Goal: Find contact information: Find contact information

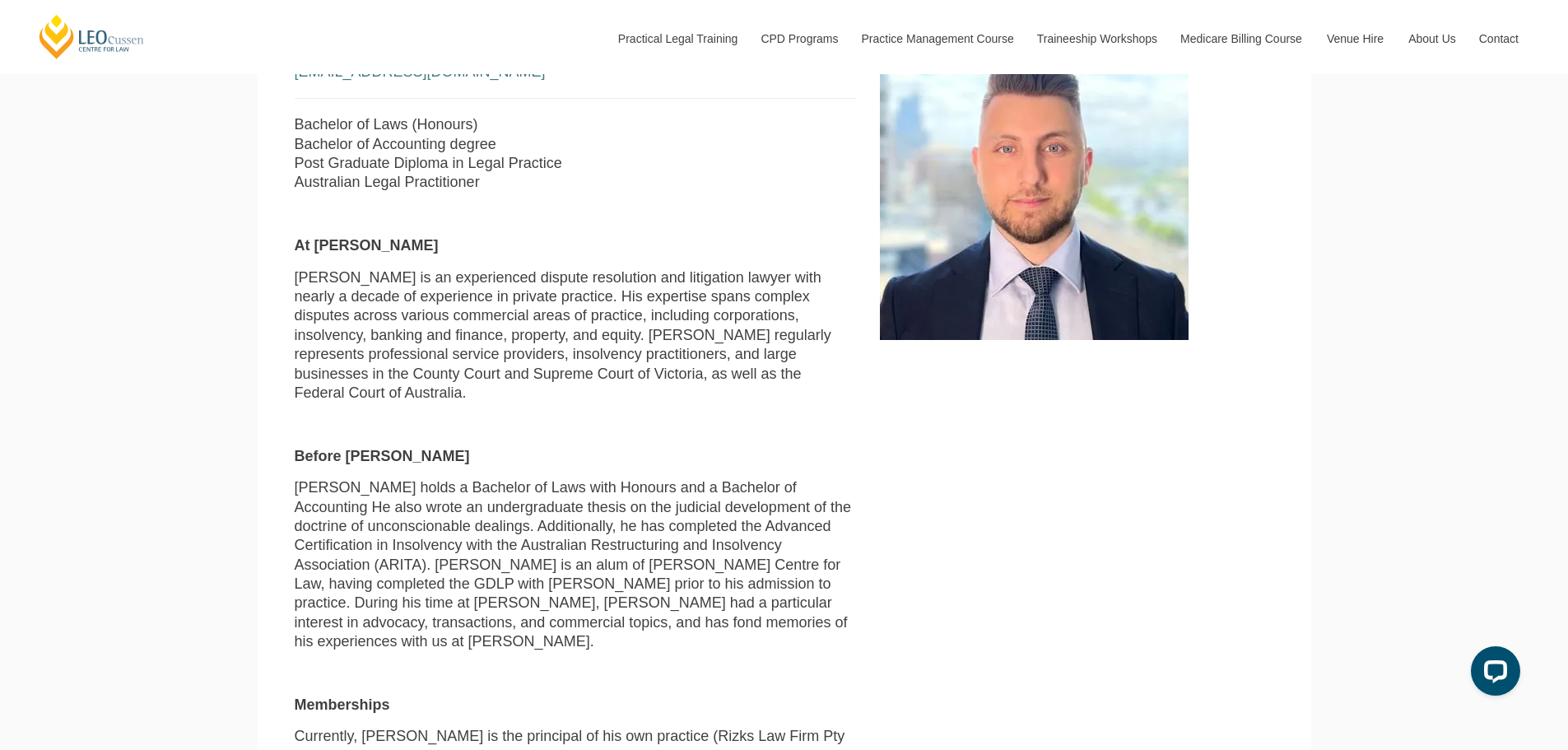
scroll to position [494, 0]
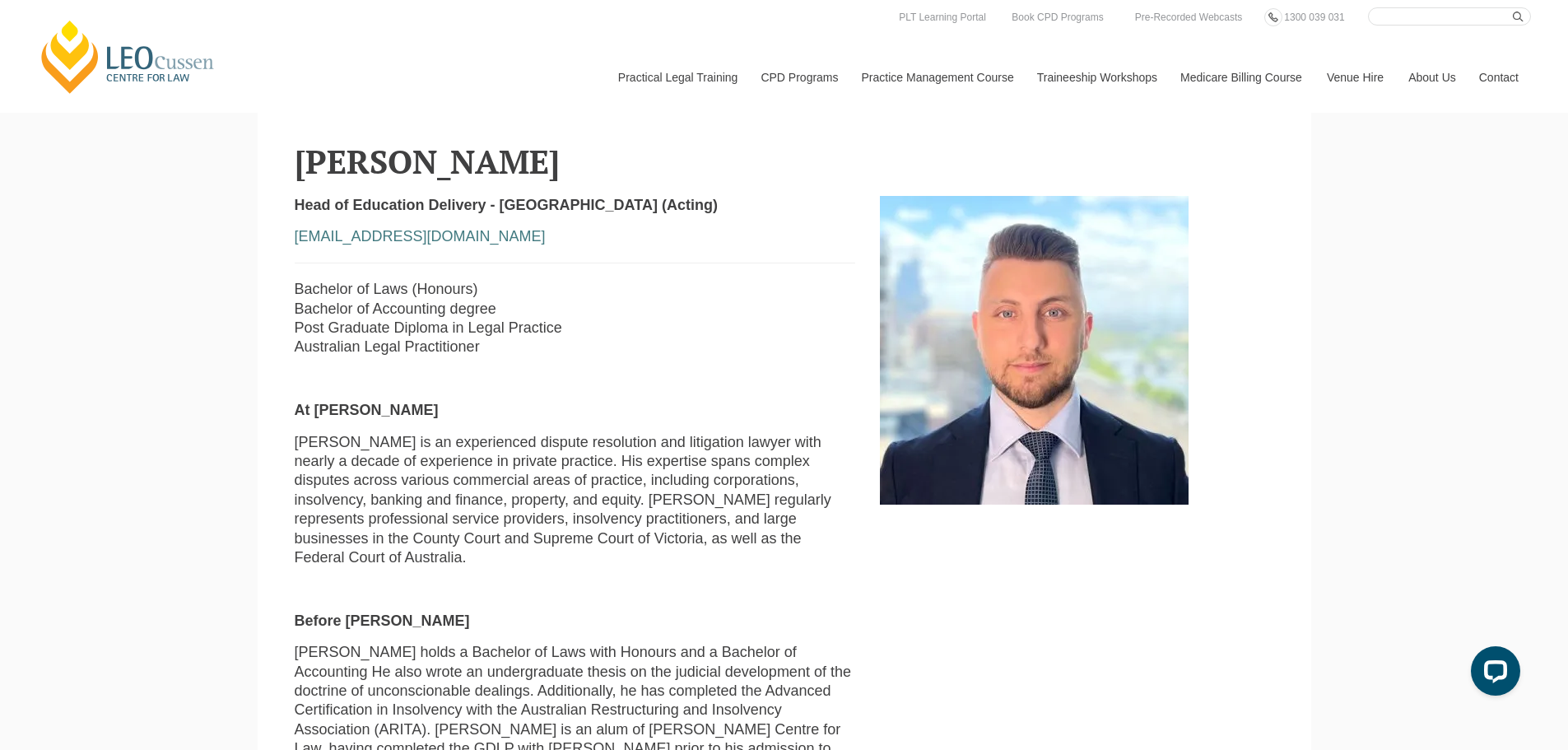
click at [745, 366] on div "Head of Education Delivery - VIC (Acting) erizk@leocussen.edu.au Bachelor of La…" at bounding box center [575, 736] width 586 height 1079
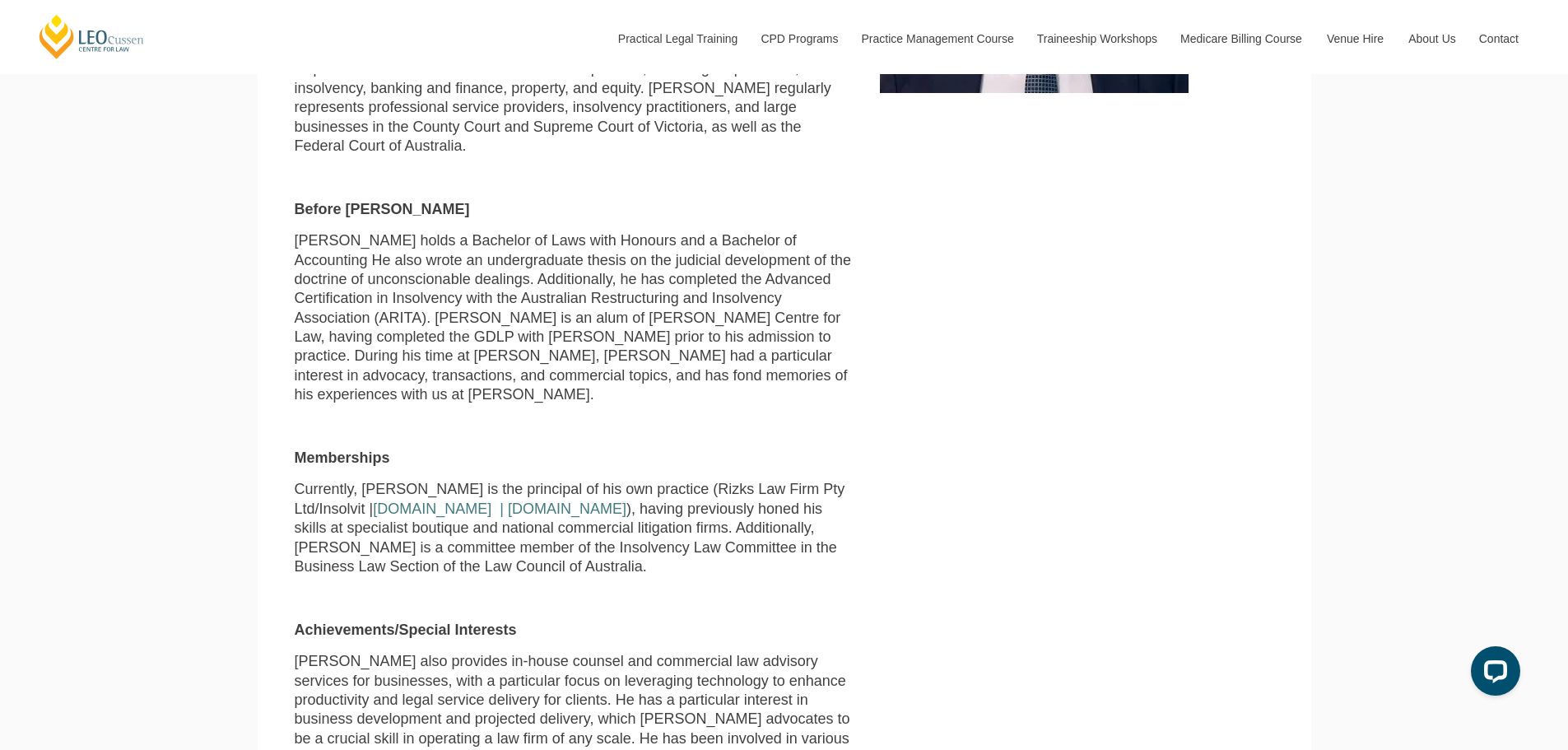
scroll to position [988, 0]
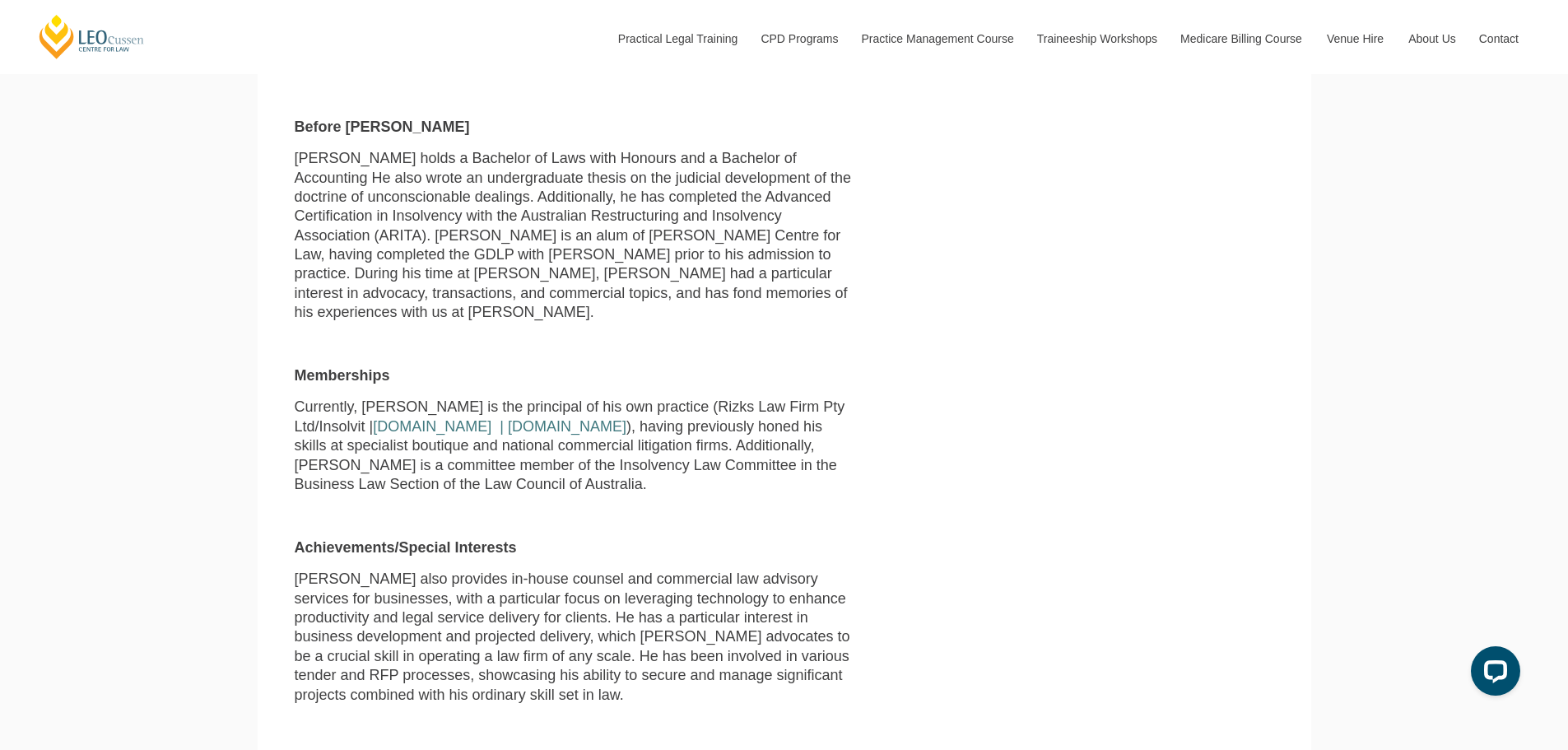
click at [847, 459] on p "Currently, Elias is the principal of his own practice (Rizks Law Firm Pty Ltd/I…" at bounding box center [575, 446] width 562 height 97
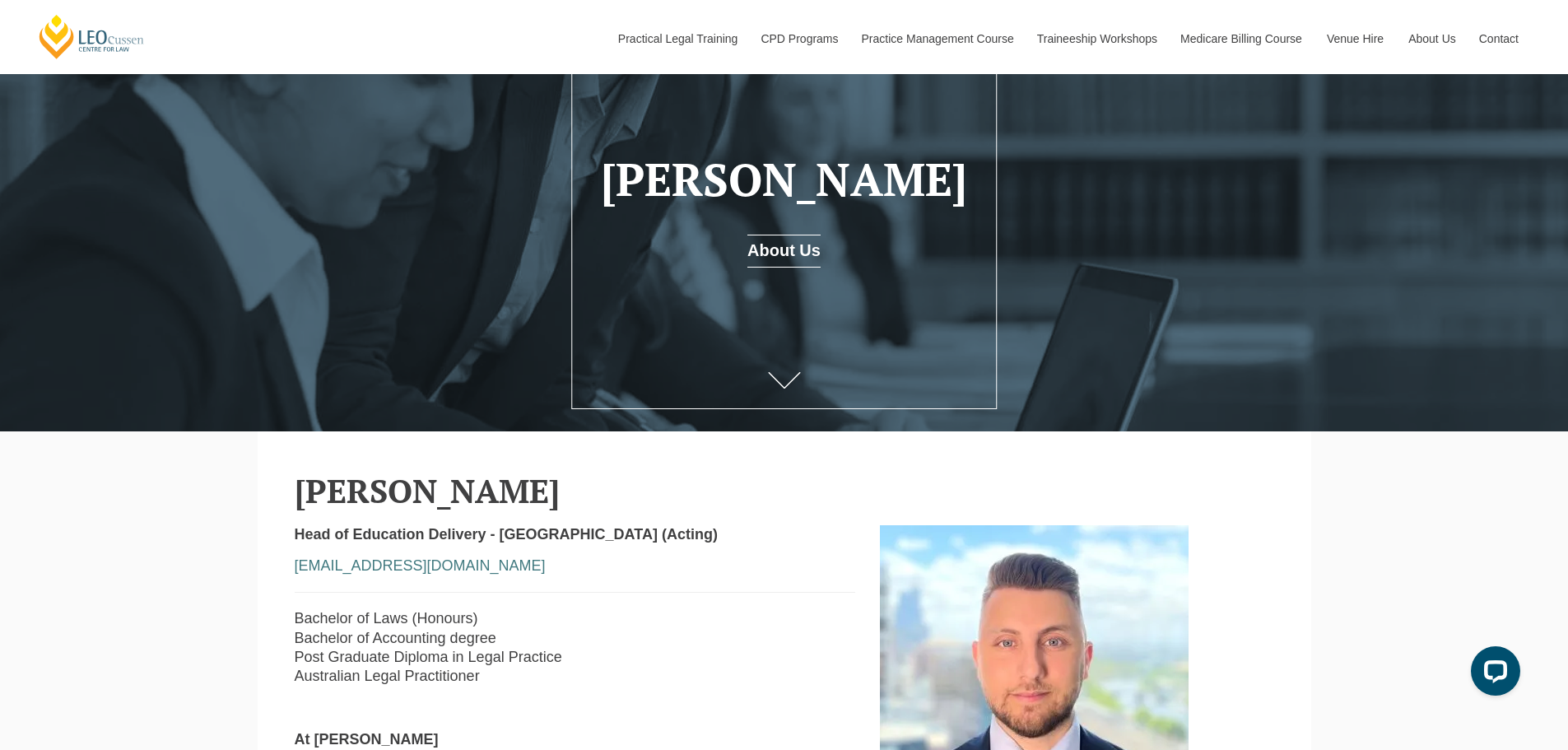
scroll to position [247, 0]
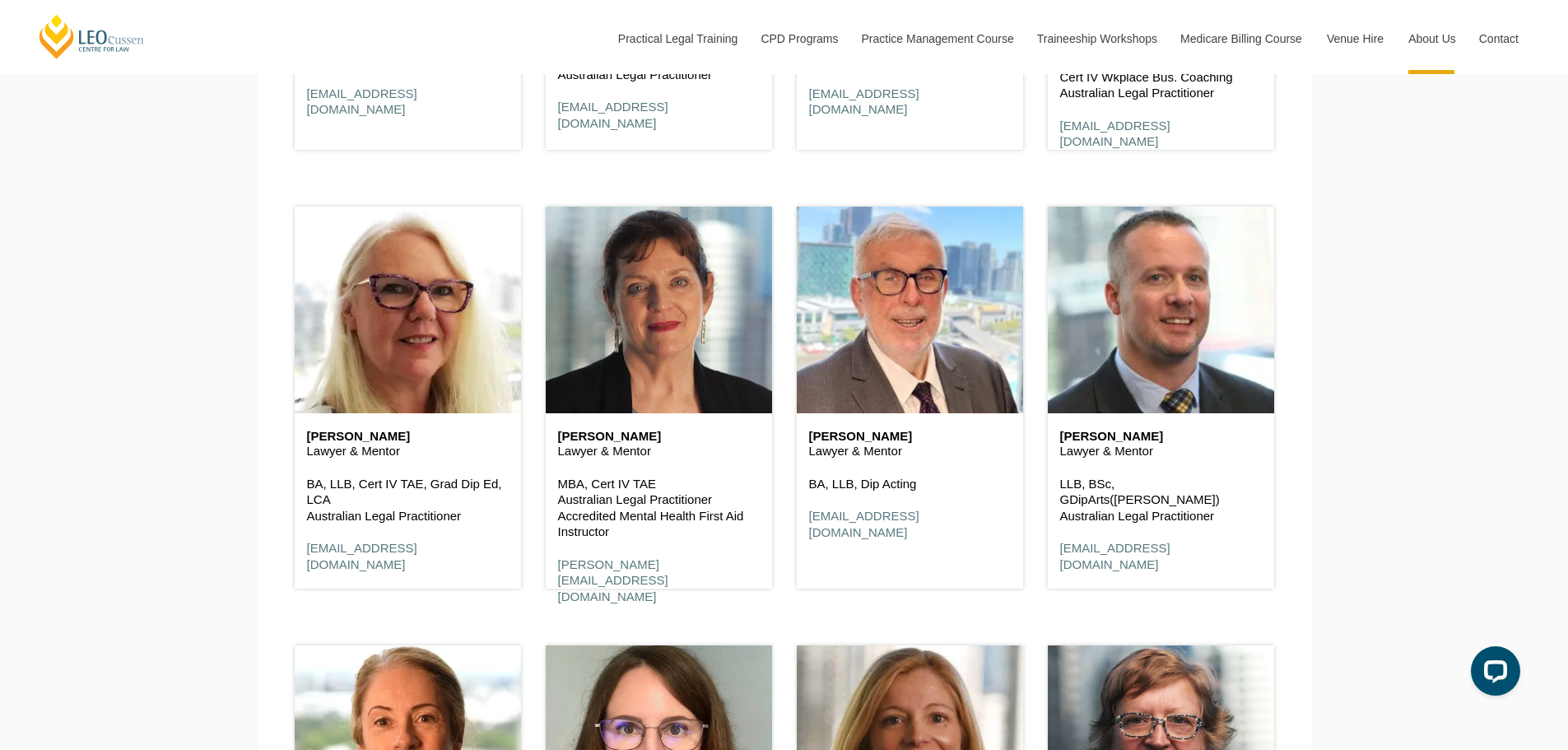
scroll to position [2717, 0]
